Goal: Task Accomplishment & Management: Manage account settings

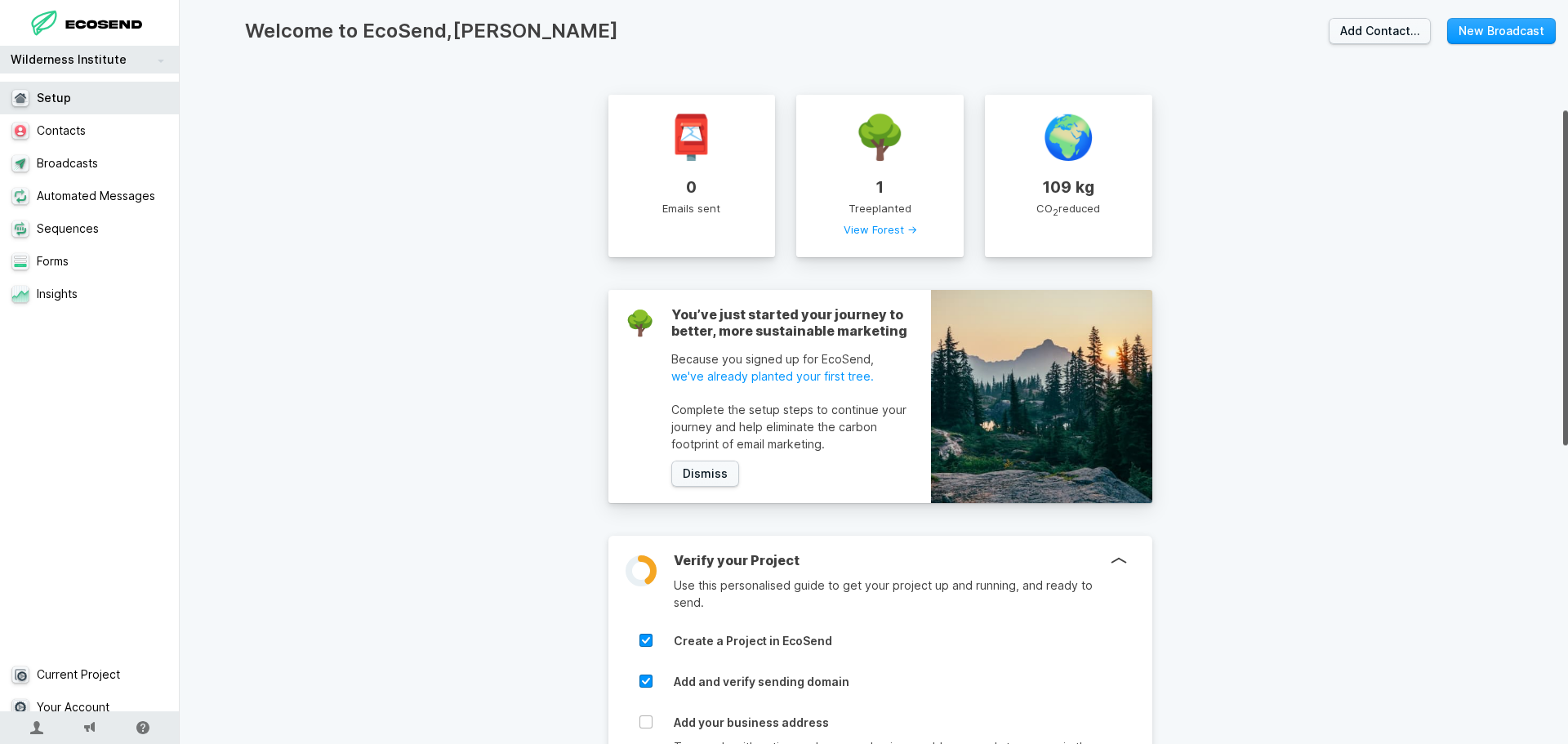
scroll to position [245, 0]
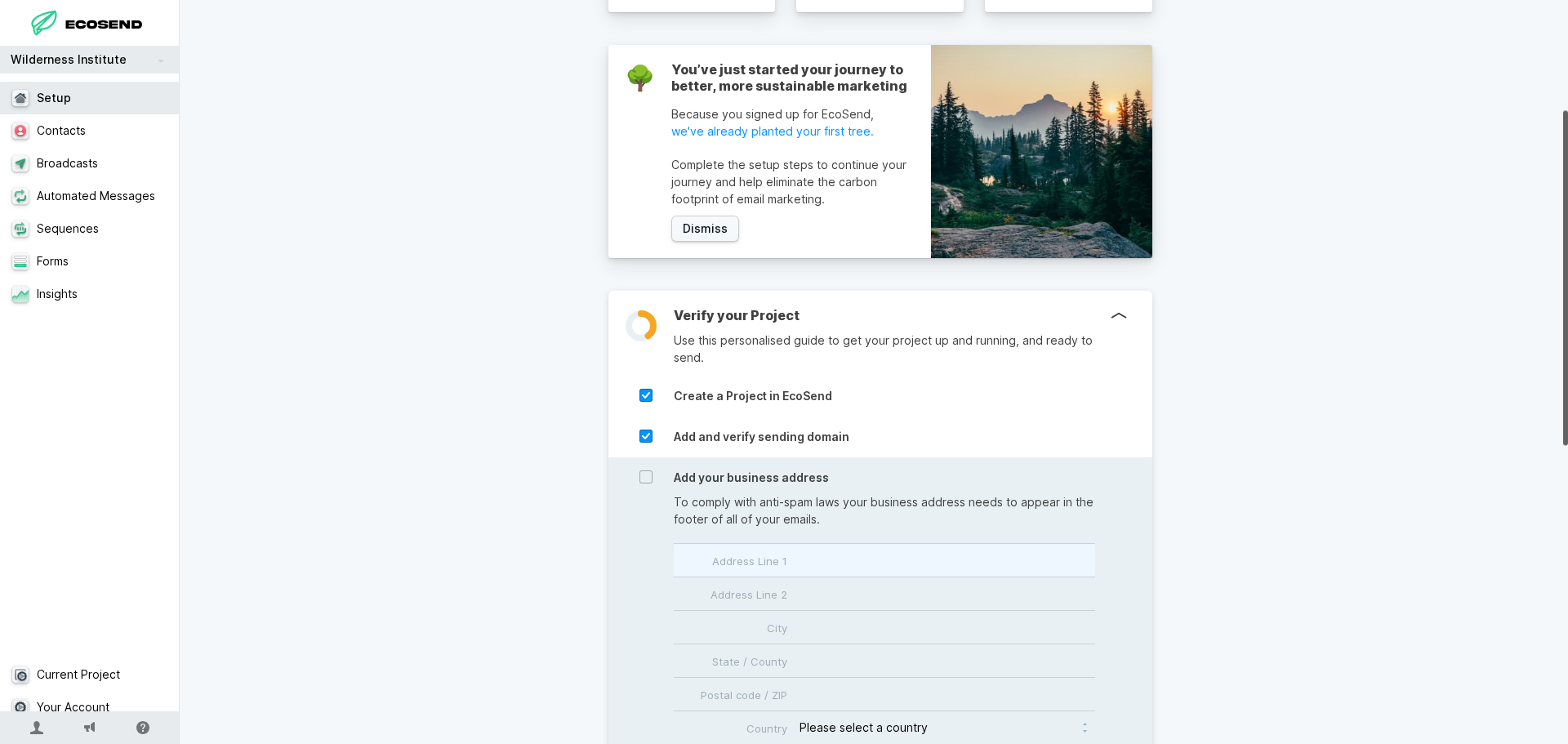
click at [786, 568] on input "Address Line 1" at bounding box center [884, 560] width 422 height 32
click at [832, 557] on input "Address Line 1" at bounding box center [884, 560] width 422 height 32
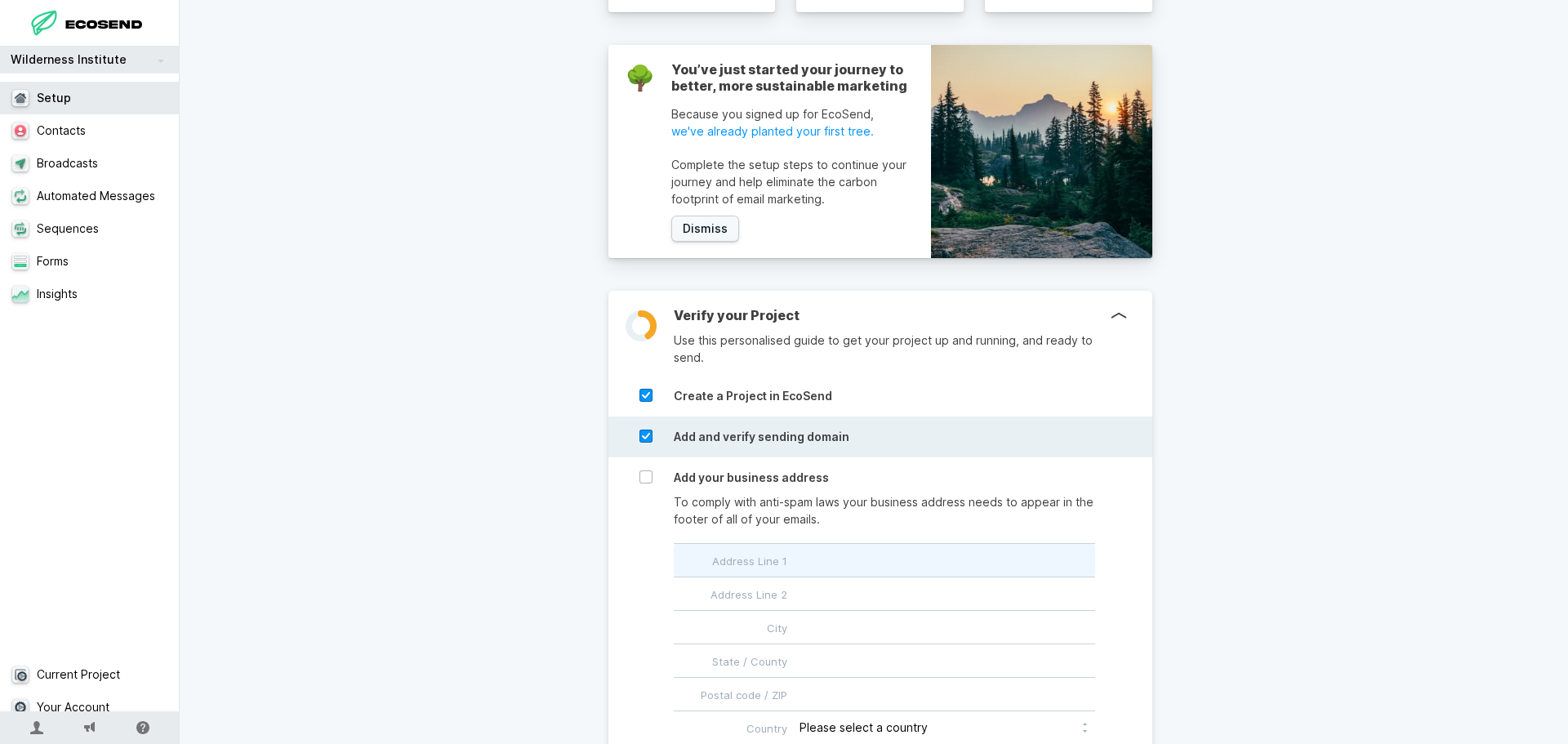
type input "[STREET_ADDRESS]"
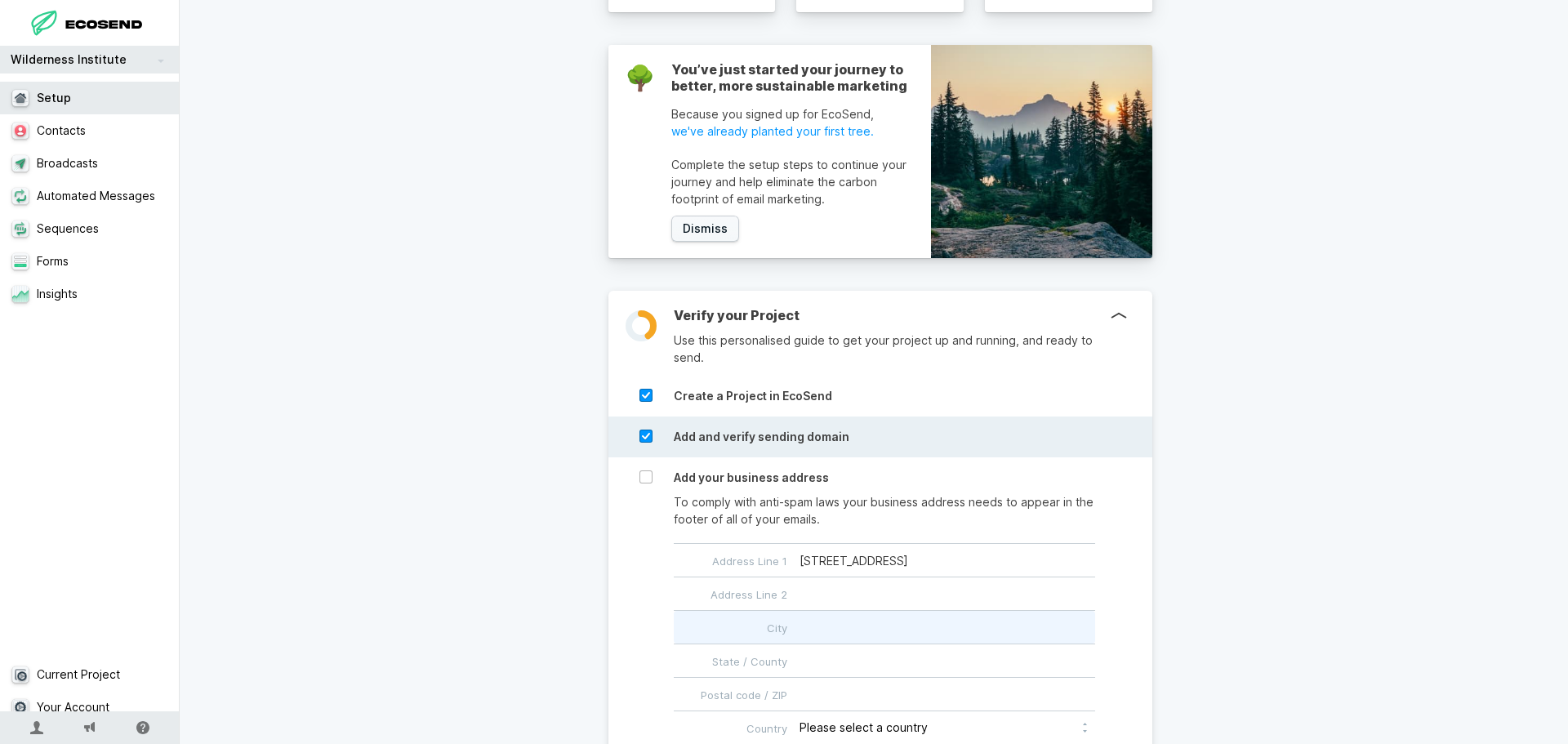
type input "Santa Fe"
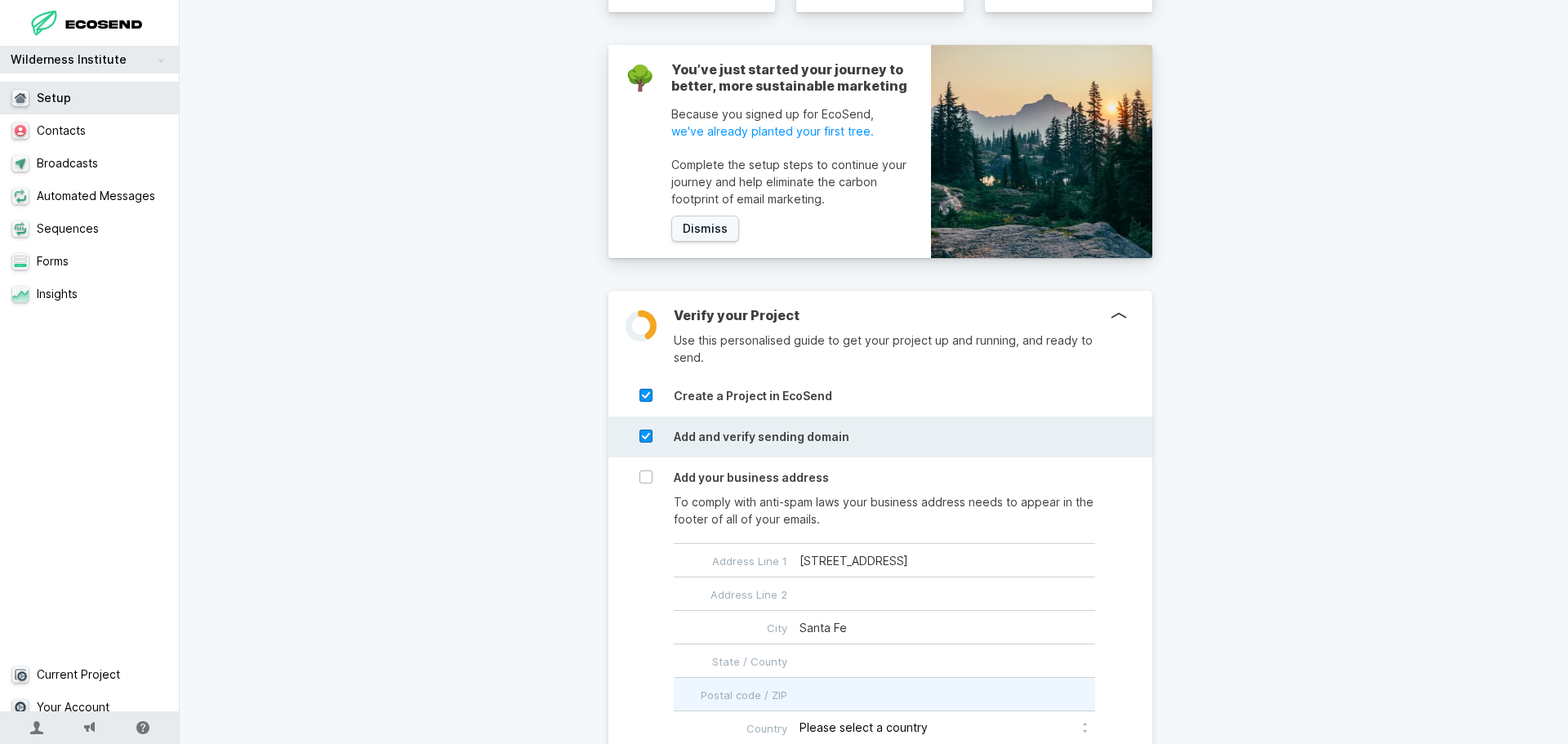
type input "87505"
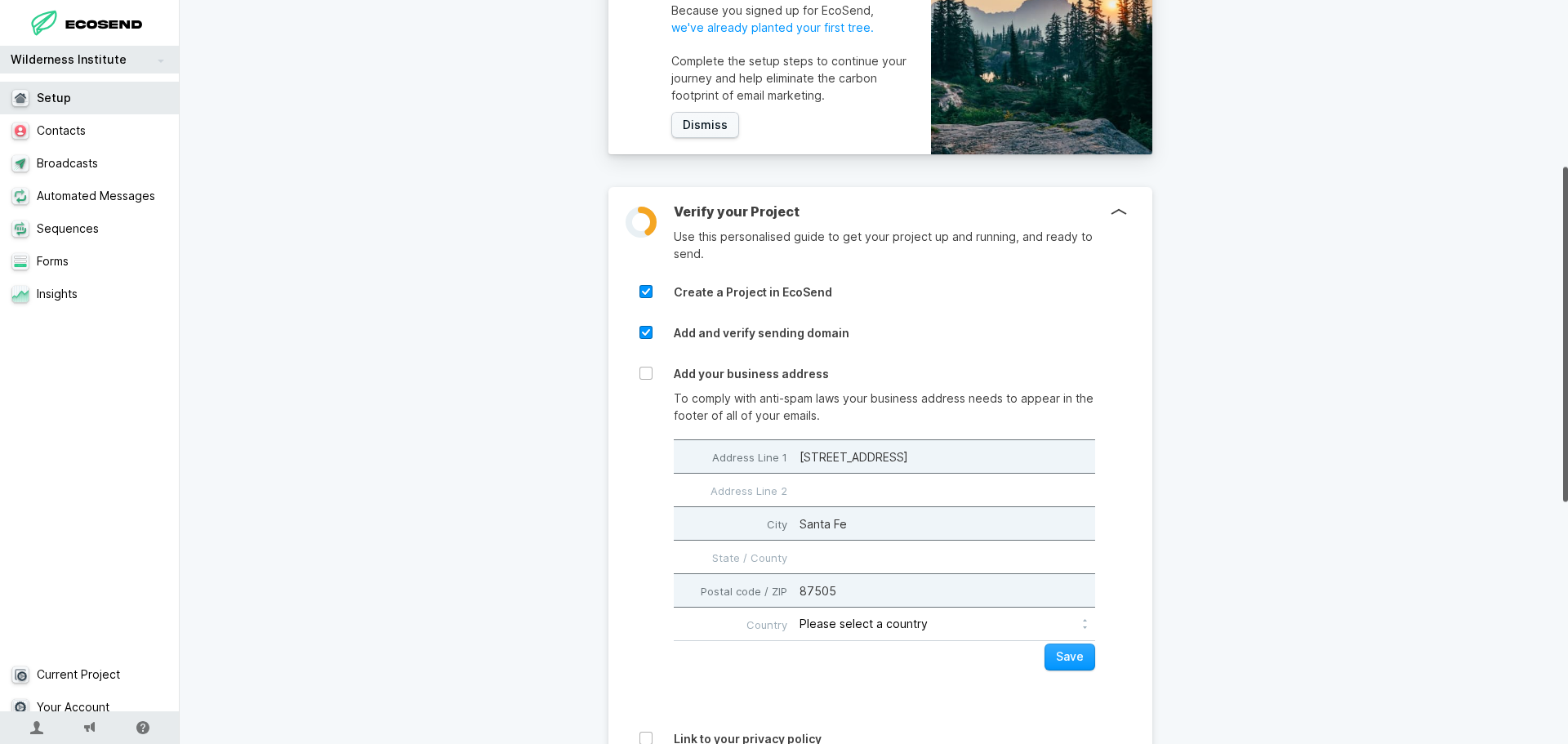
scroll to position [408, 0]
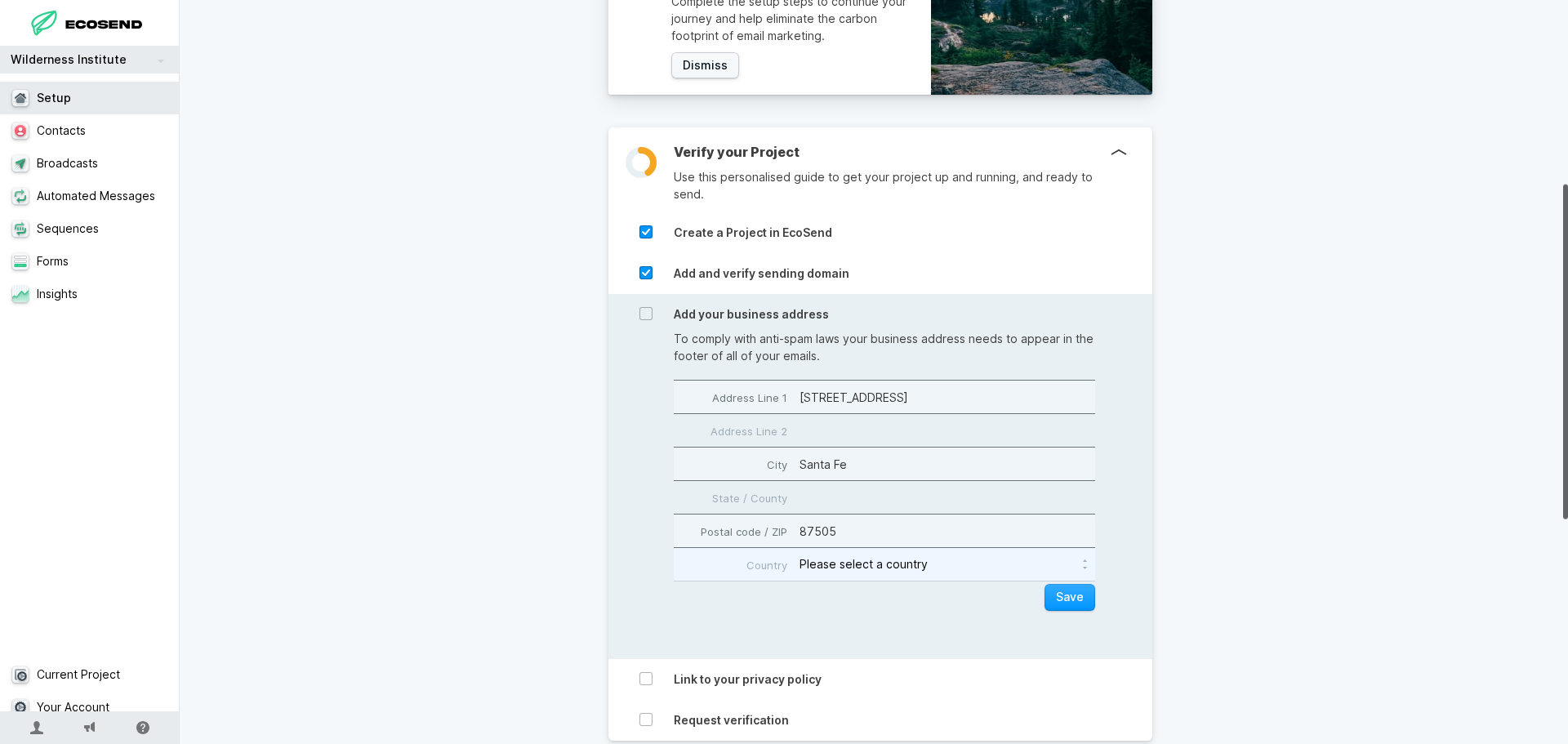
click at [965, 575] on select "Please select a country [GEOGRAPHIC_DATA] [GEOGRAPHIC_DATA] [GEOGRAPHIC_DATA] […" at bounding box center [946, 564] width 294 height 32
select select "US"
click at [799, 548] on select "Please select a country [GEOGRAPHIC_DATA] [GEOGRAPHIC_DATA] [GEOGRAPHIC_DATA] […" at bounding box center [946, 564] width 294 height 32
click at [1073, 601] on button "Save" at bounding box center [1069, 597] width 51 height 27
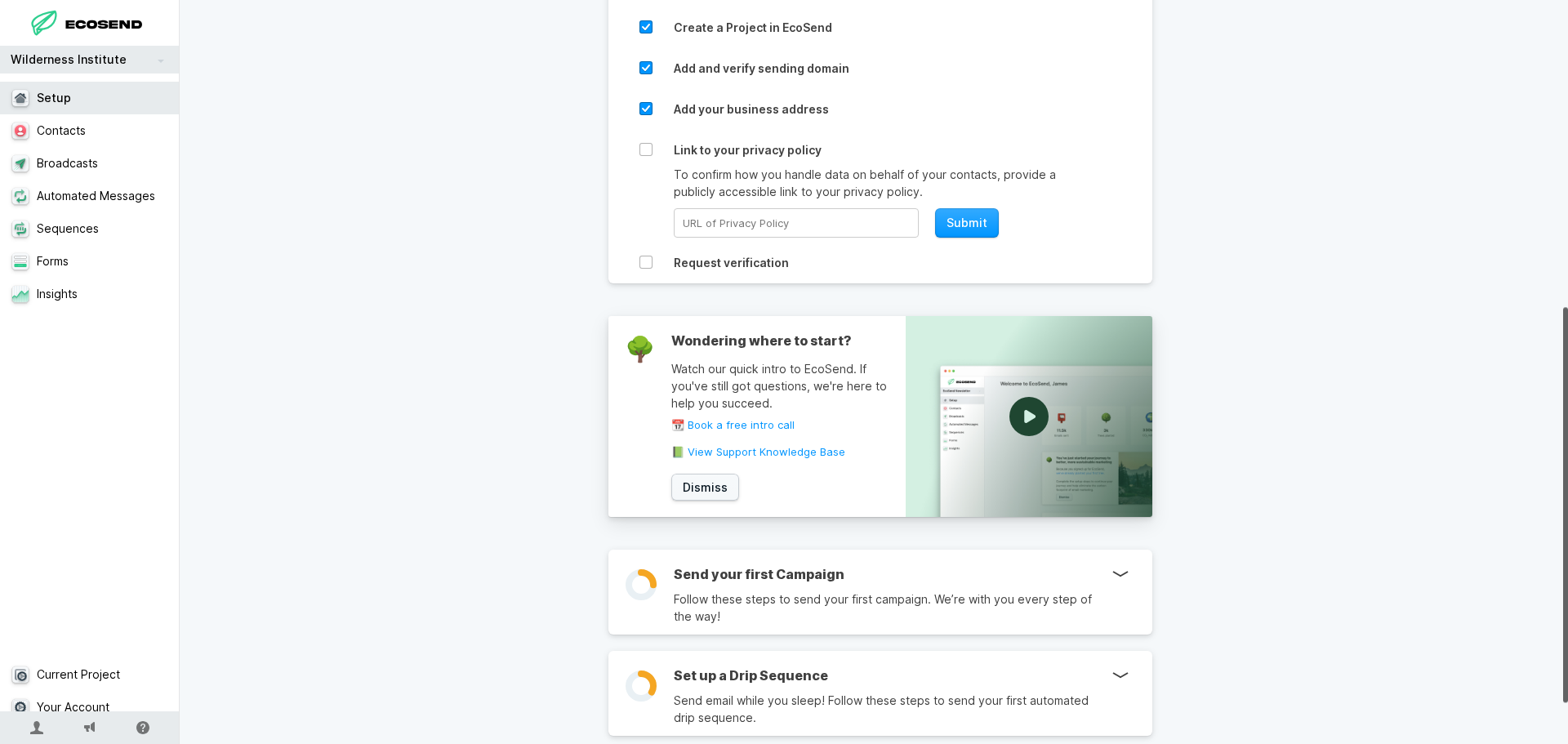
scroll to position [654, 0]
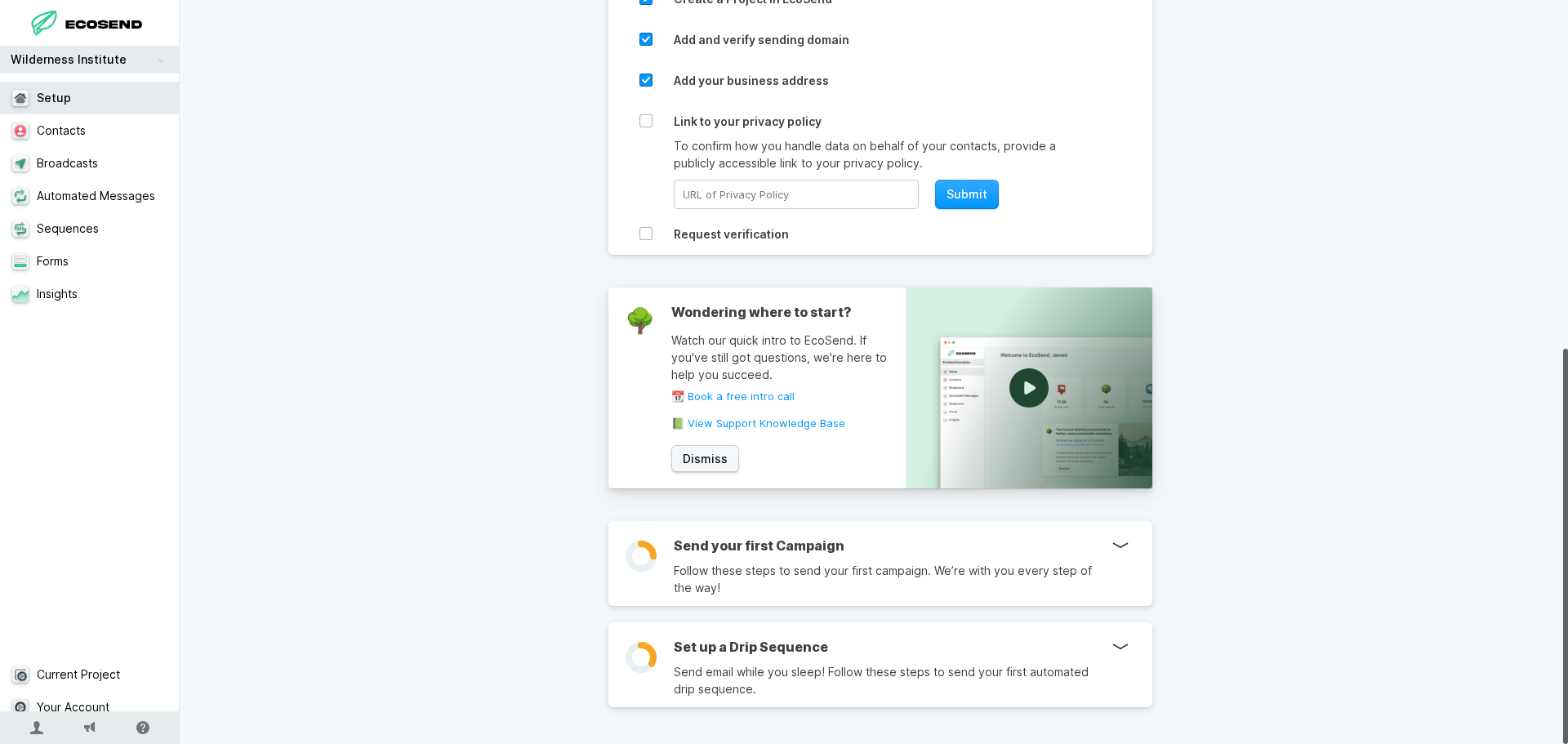
click at [1115, 537] on div at bounding box center [1120, 545] width 16 height 16
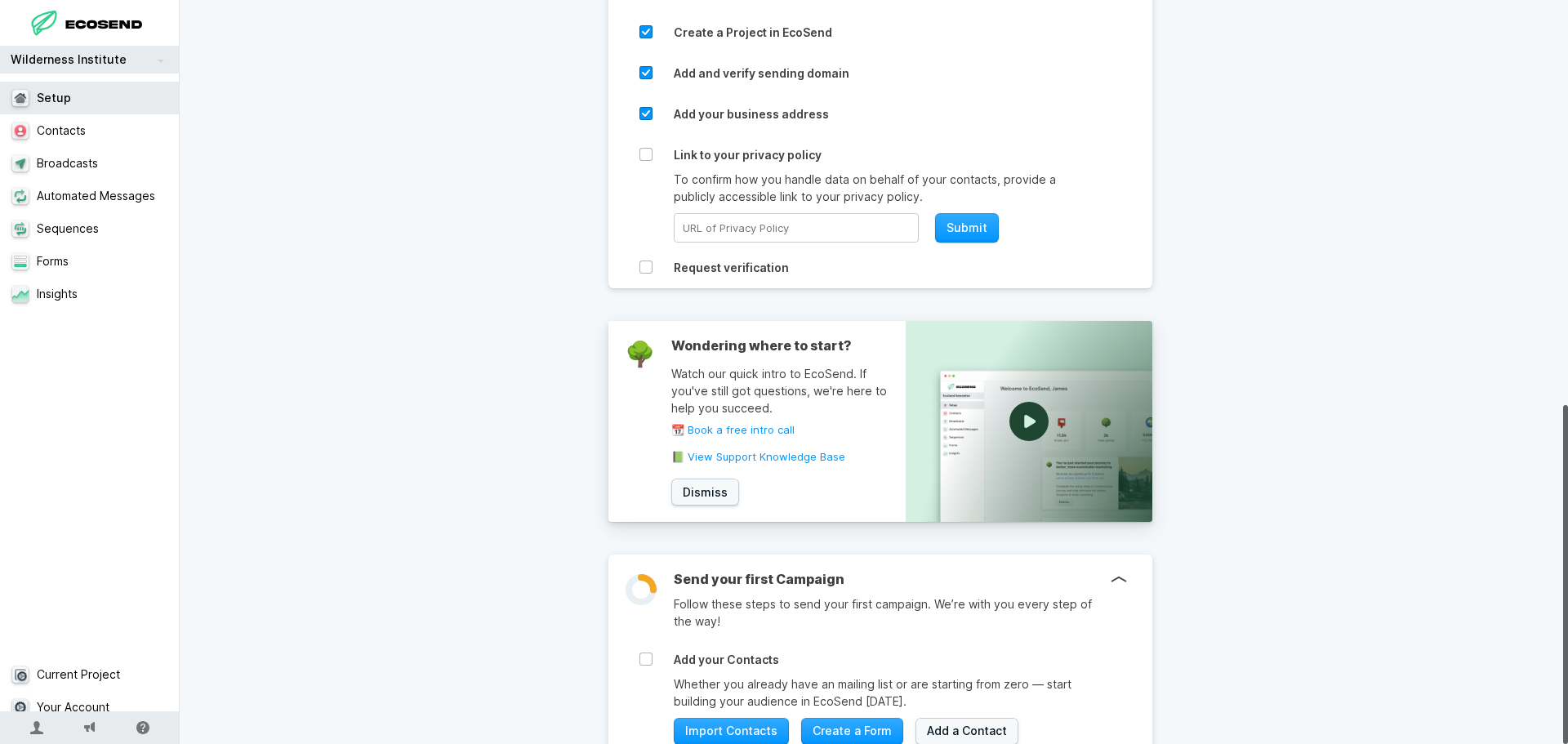
scroll to position [887, 0]
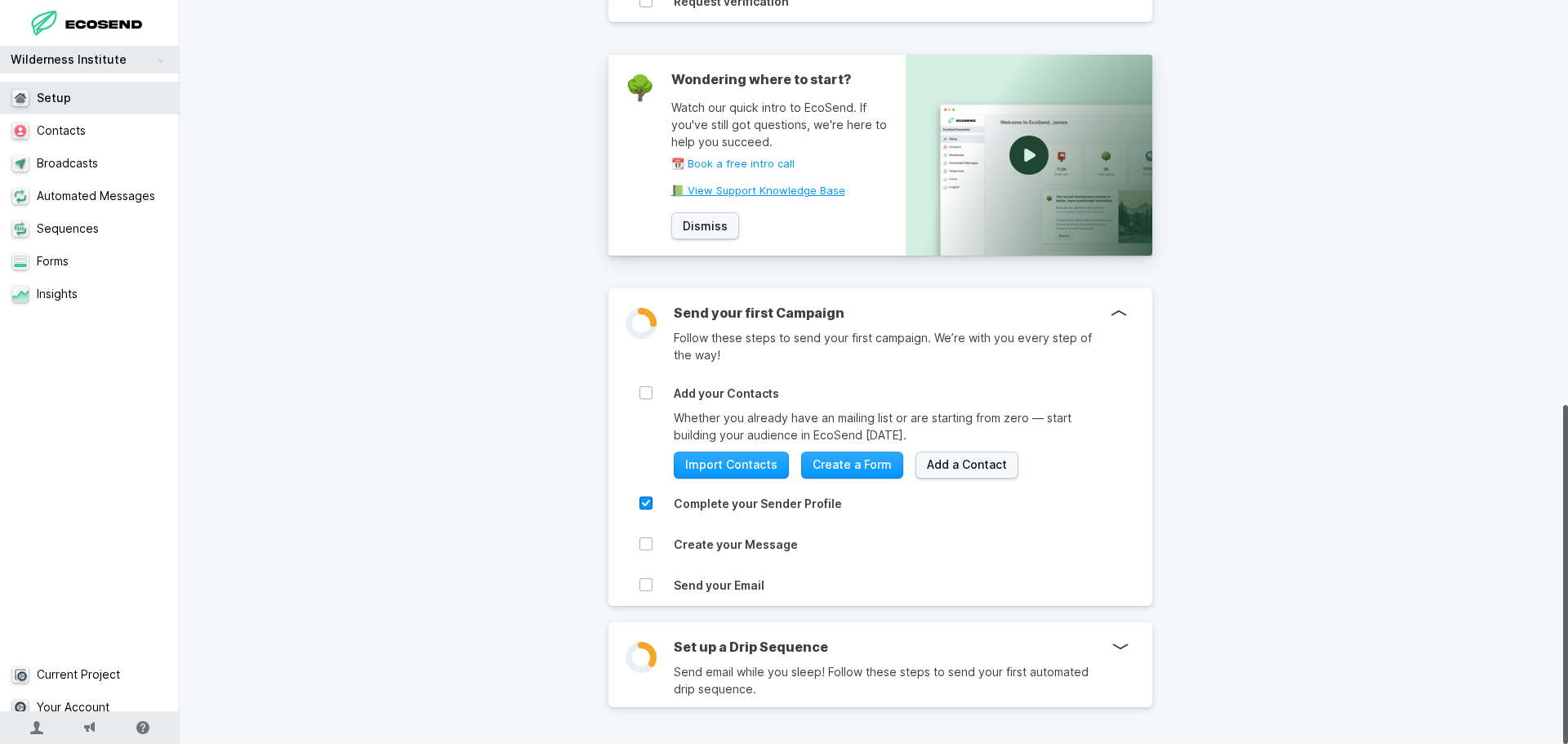
click at [797, 185] on link "📗 View Support Knowledge Base" at bounding box center [788, 191] width 234 height 11
click at [96, 167] on link "Broadcasts" at bounding box center [96, 163] width 192 height 32
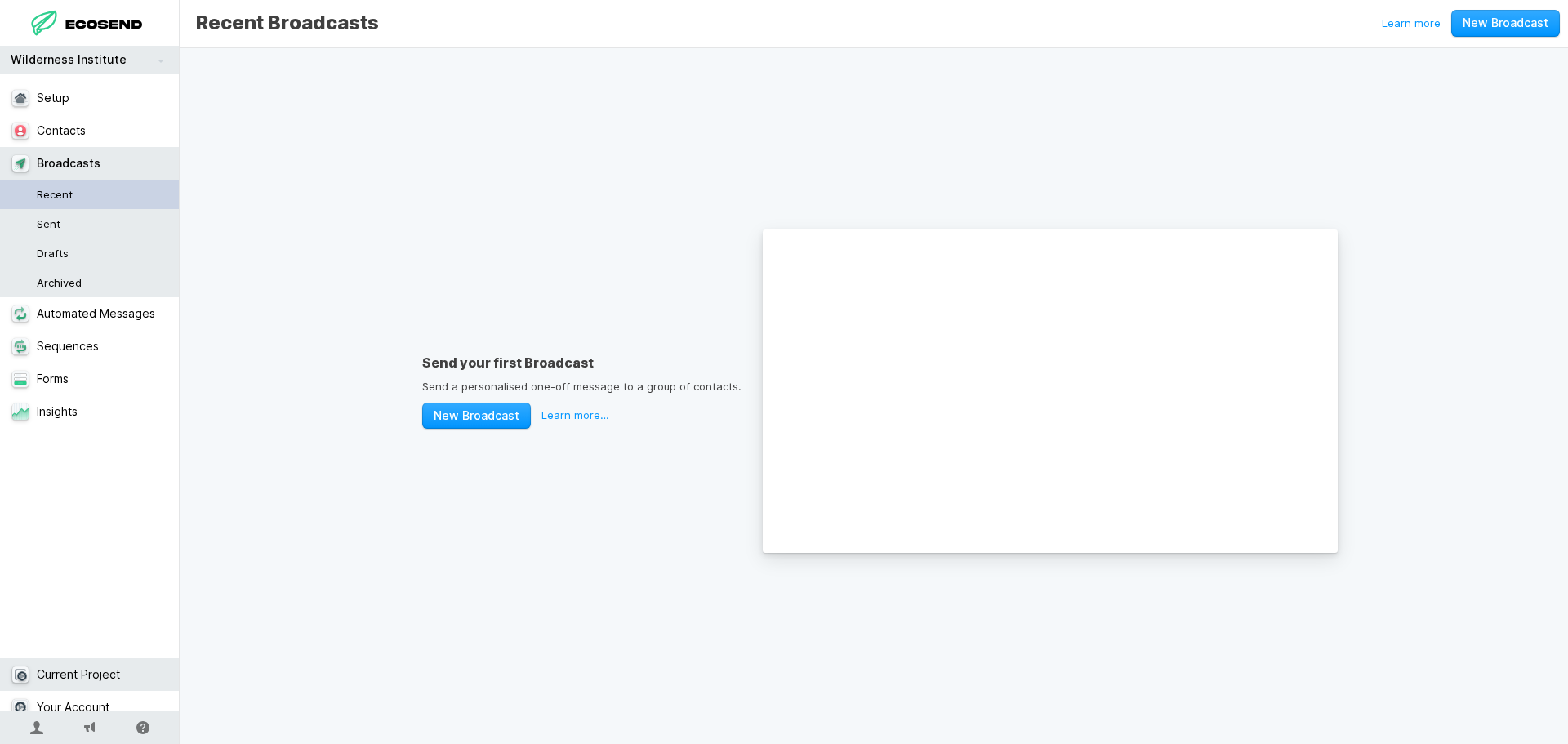
click at [96, 658] on link "Current Project" at bounding box center [96, 674] width 192 height 32
select select "US"
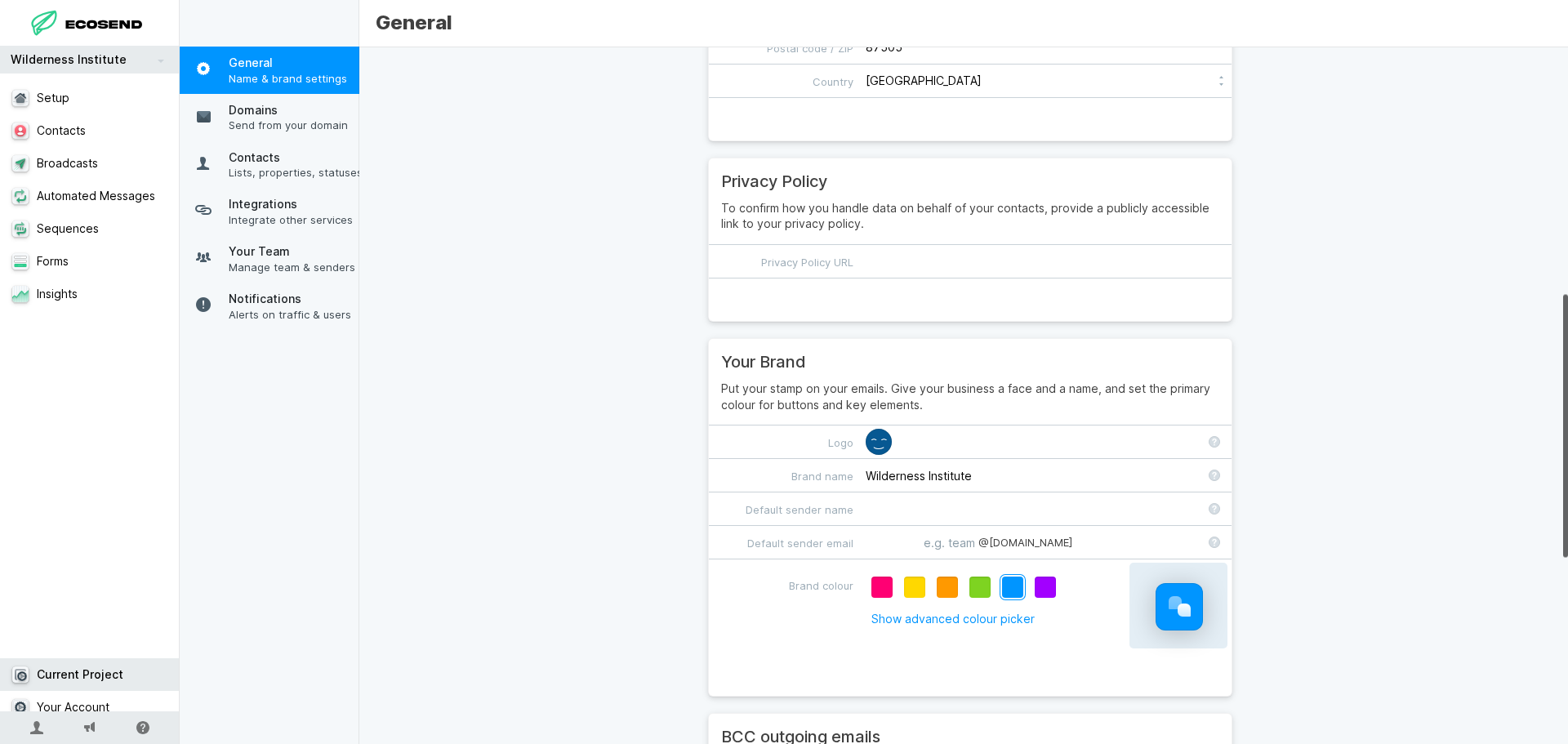
scroll to position [817, 0]
